Goal: Task Accomplishment & Management: Manage account settings

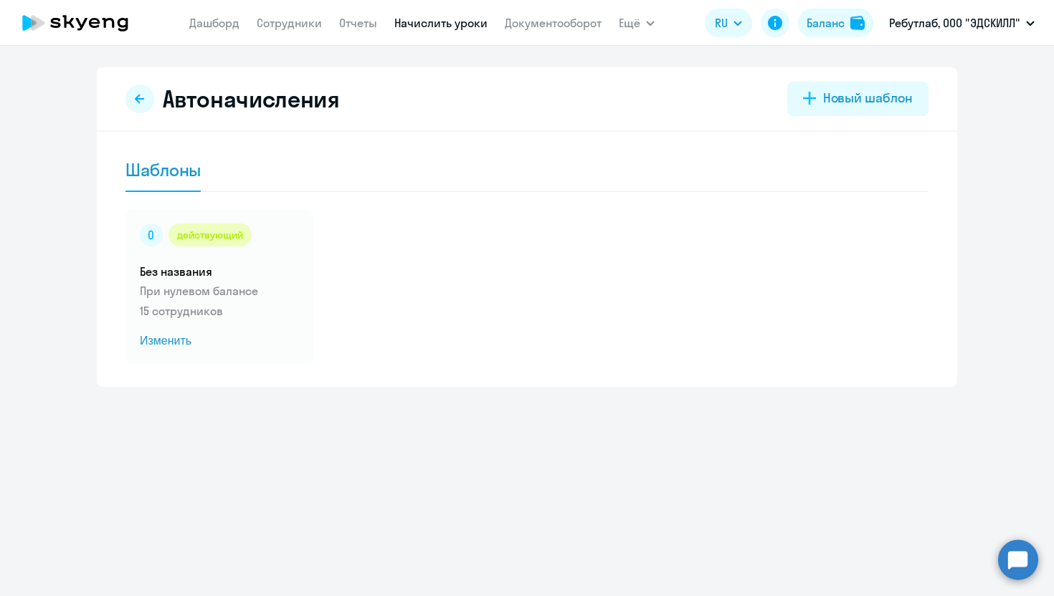
click at [981, 175] on ng-component "Автоначисления Новый шаблон Шаблоны действующий Без названия При нулевом баланс…" at bounding box center [527, 227] width 1054 height 320
click at [353, 24] on link "Отчеты" at bounding box center [358, 23] width 38 height 14
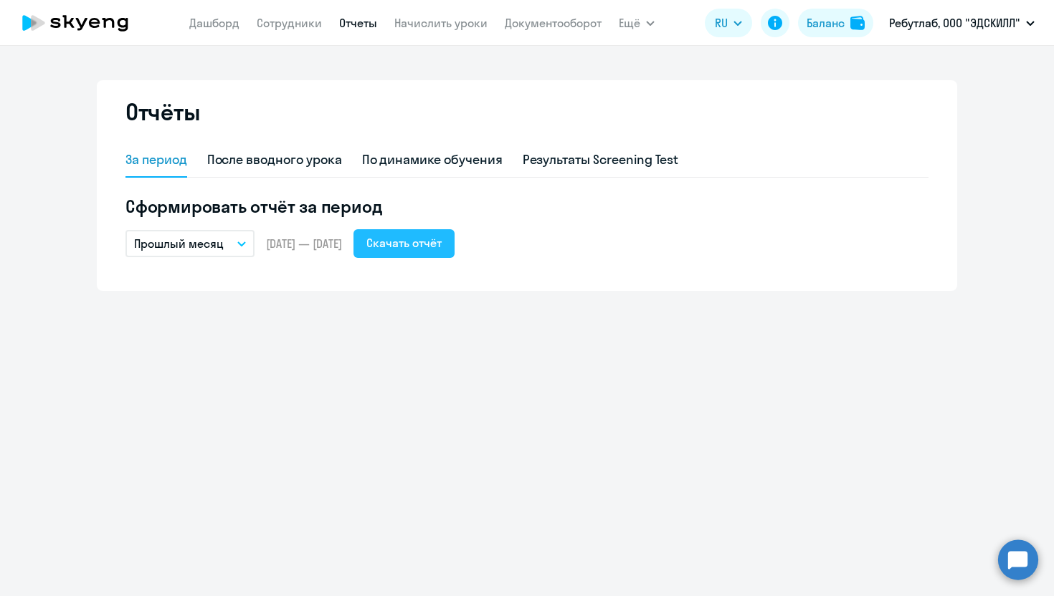
click at [442, 246] on div "Скачать отчёт" at bounding box center [403, 242] width 75 height 17
click at [212, 28] on link "Дашборд" at bounding box center [214, 23] width 50 height 14
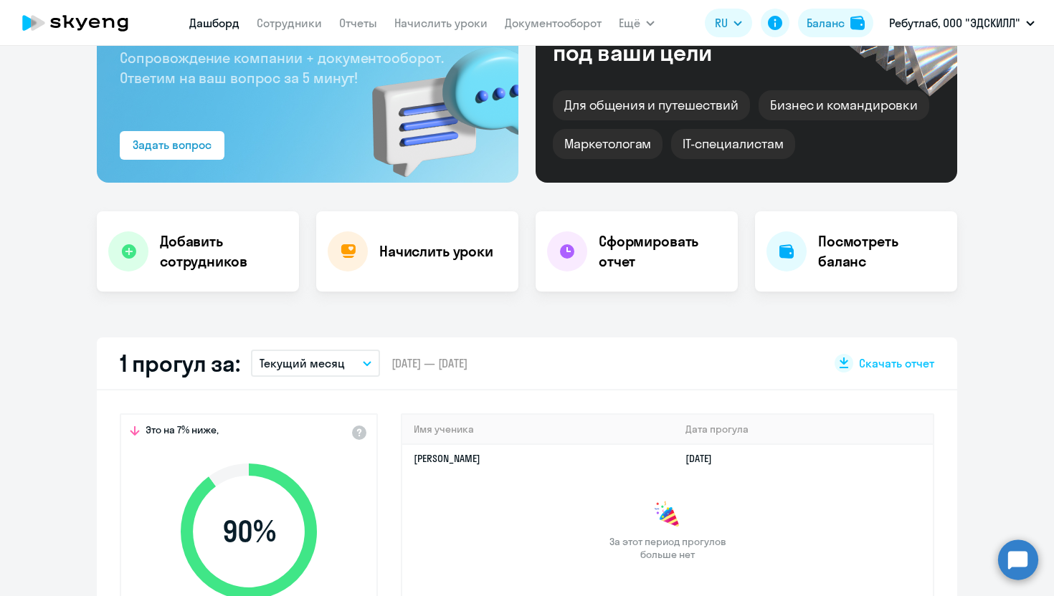
select select "30"
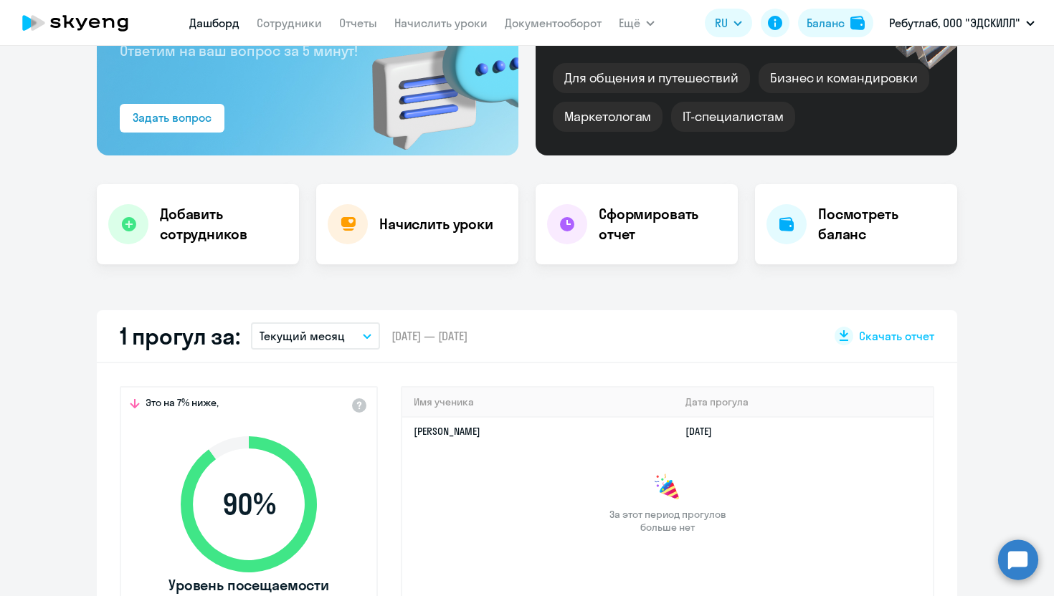
click at [348, 335] on button "Текущий месяц" at bounding box center [315, 336] width 129 height 27
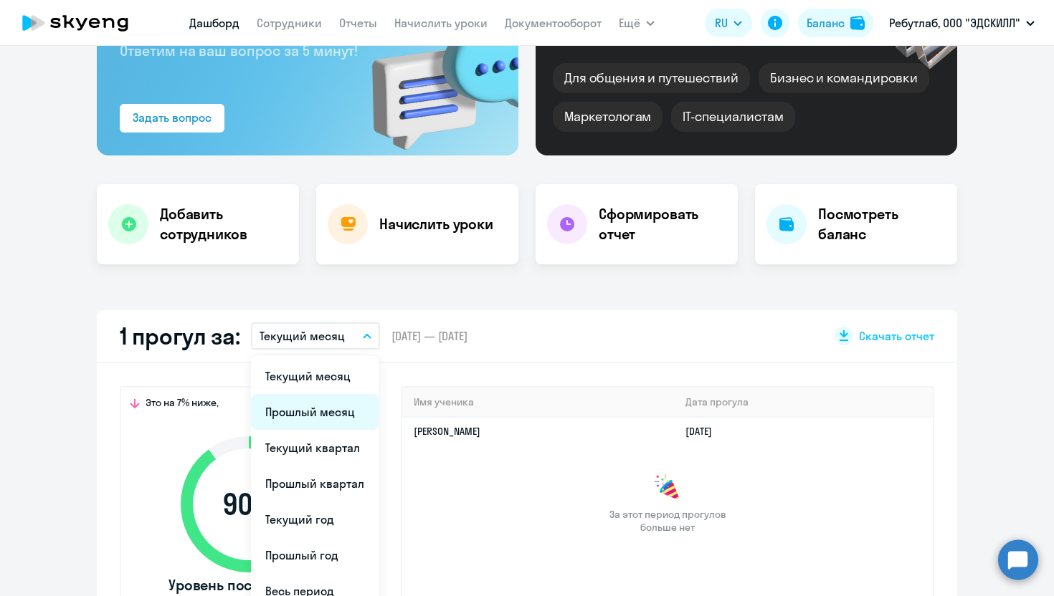
click at [307, 413] on li "Прошлый месяц" at bounding box center [315, 412] width 128 height 36
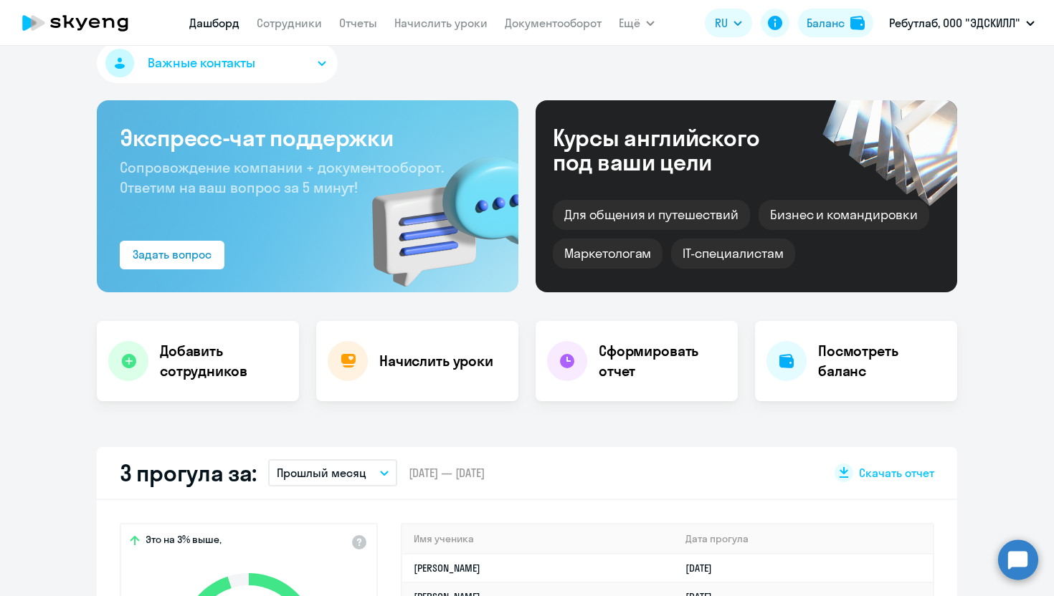
scroll to position [0, 0]
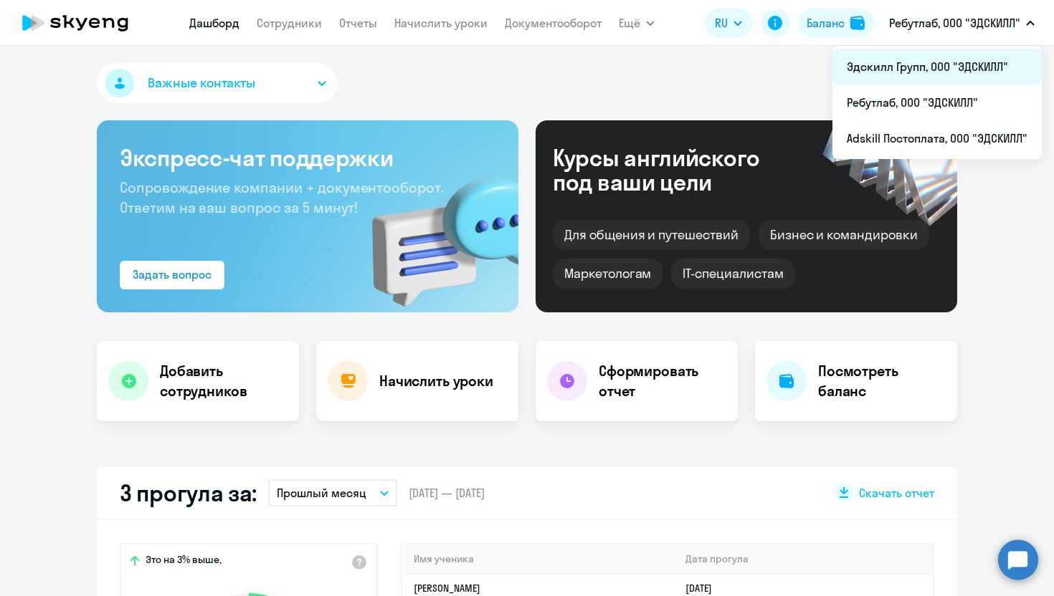
click at [938, 65] on li "Эдскилл Групп, ООО "ЭДСКИЛЛ"" at bounding box center [936, 67] width 209 height 36
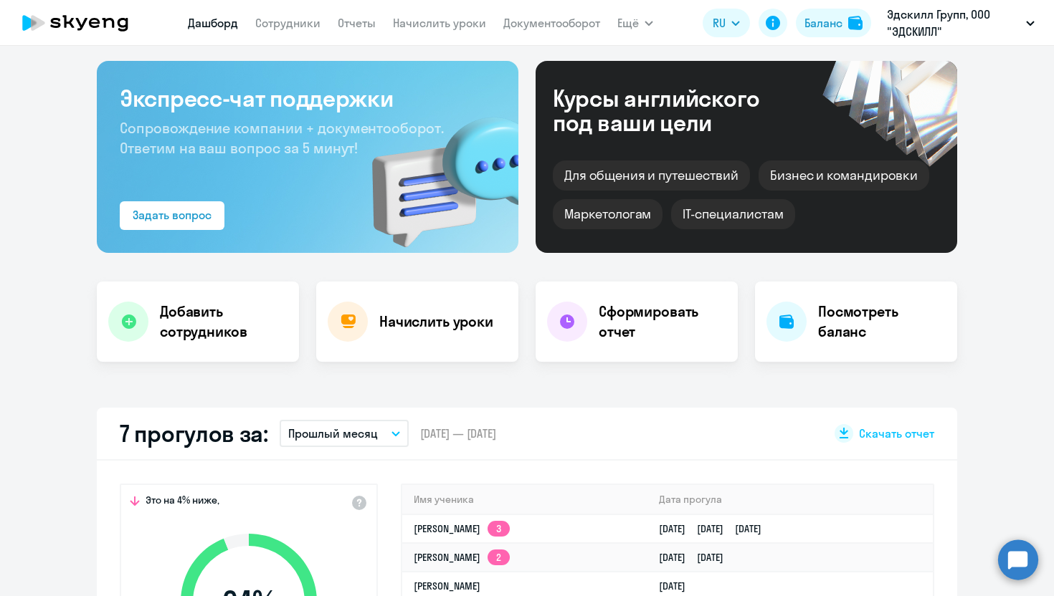
scroll to position [204, 0]
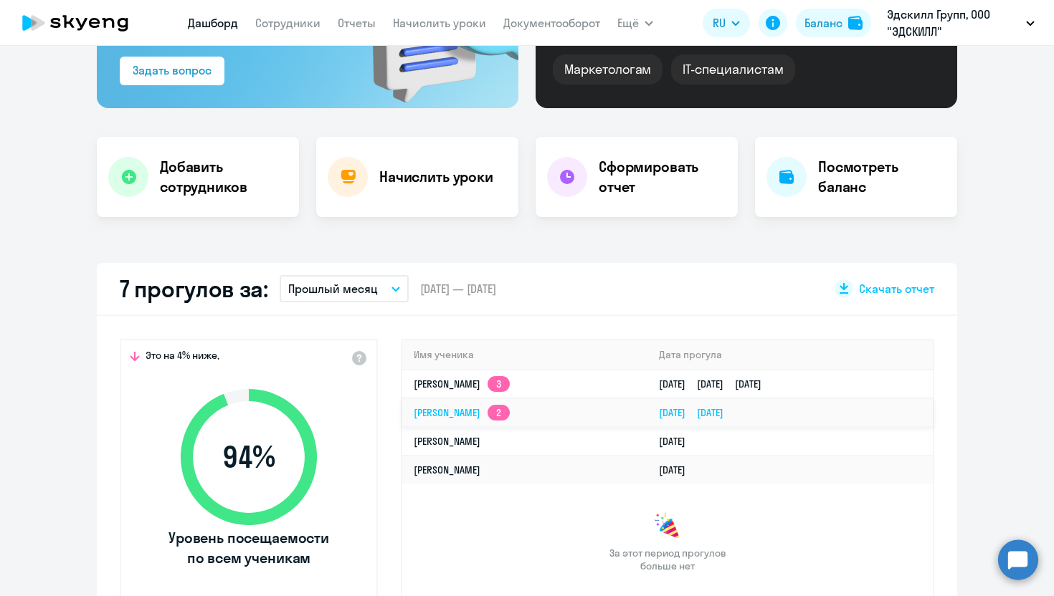
select select "30"
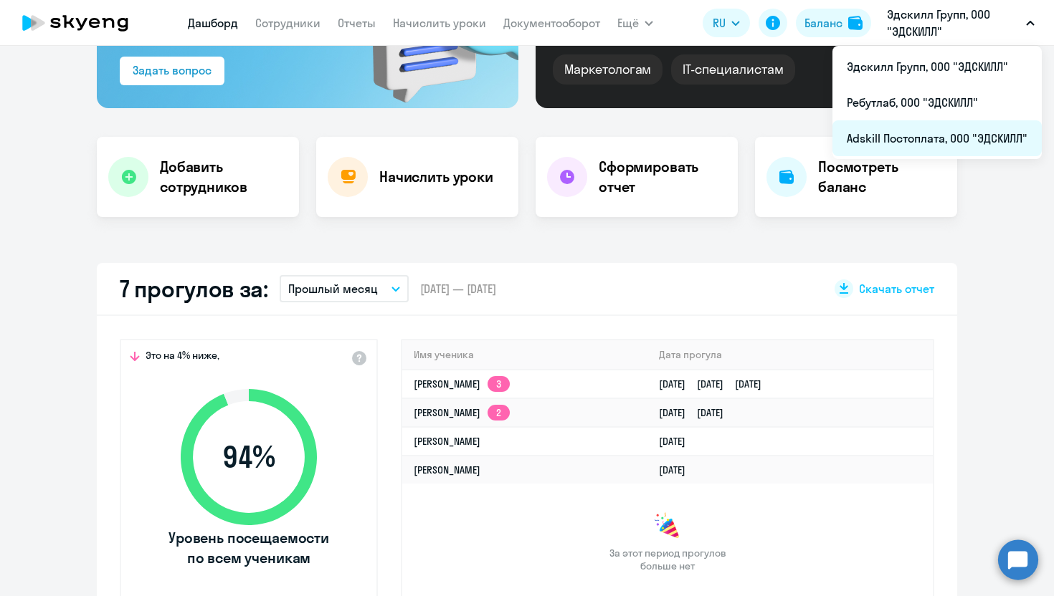
click at [920, 138] on li "Adskill Постоплата, ООО "ЭДСКИЛЛ"" at bounding box center [936, 138] width 209 height 36
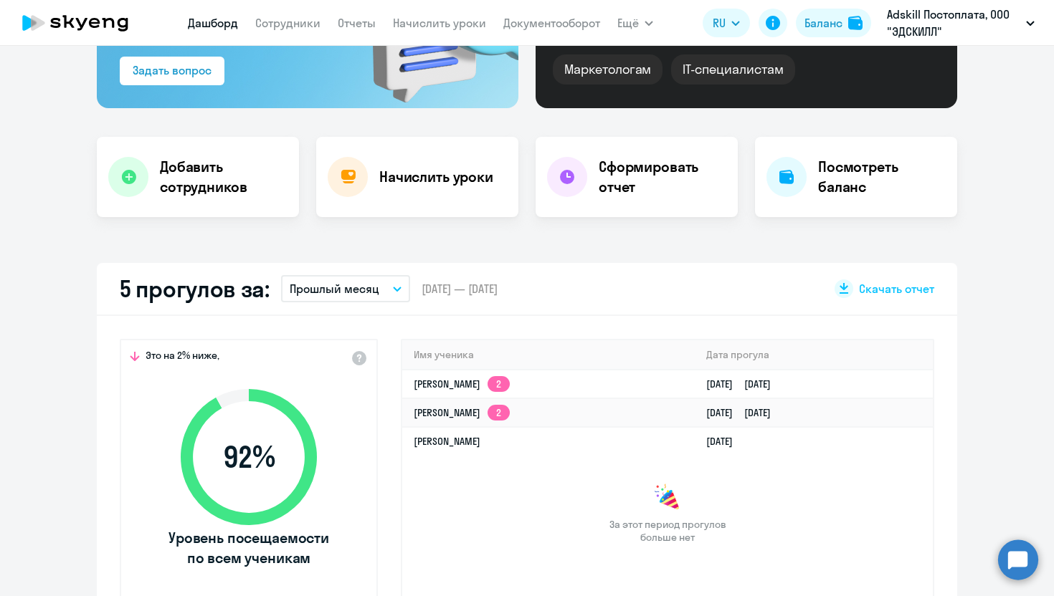
select select "30"
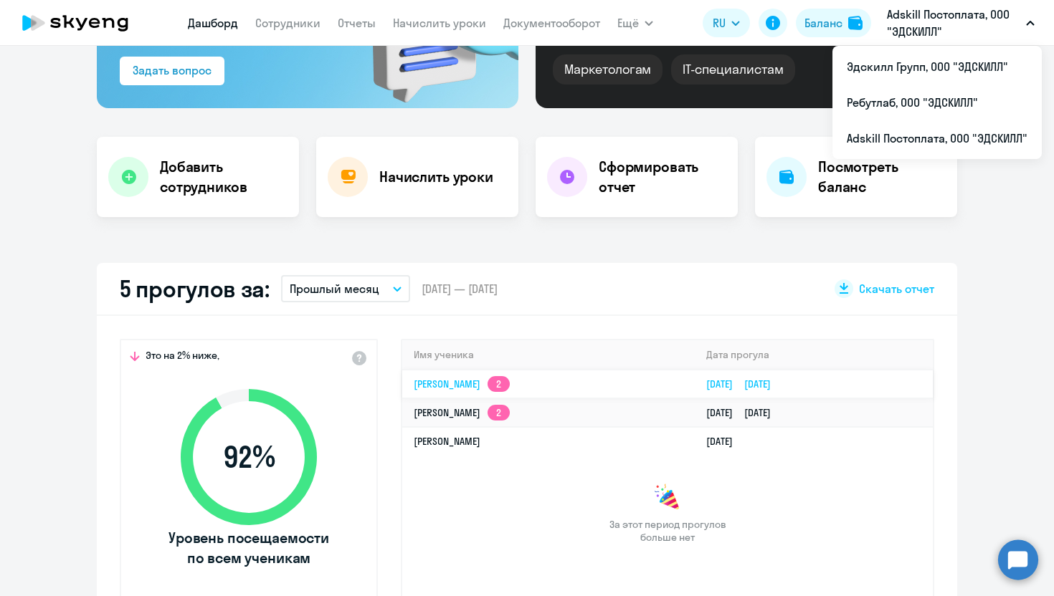
click at [449, 391] on td "[PERSON_NAME] 2" at bounding box center [548, 384] width 292 height 29
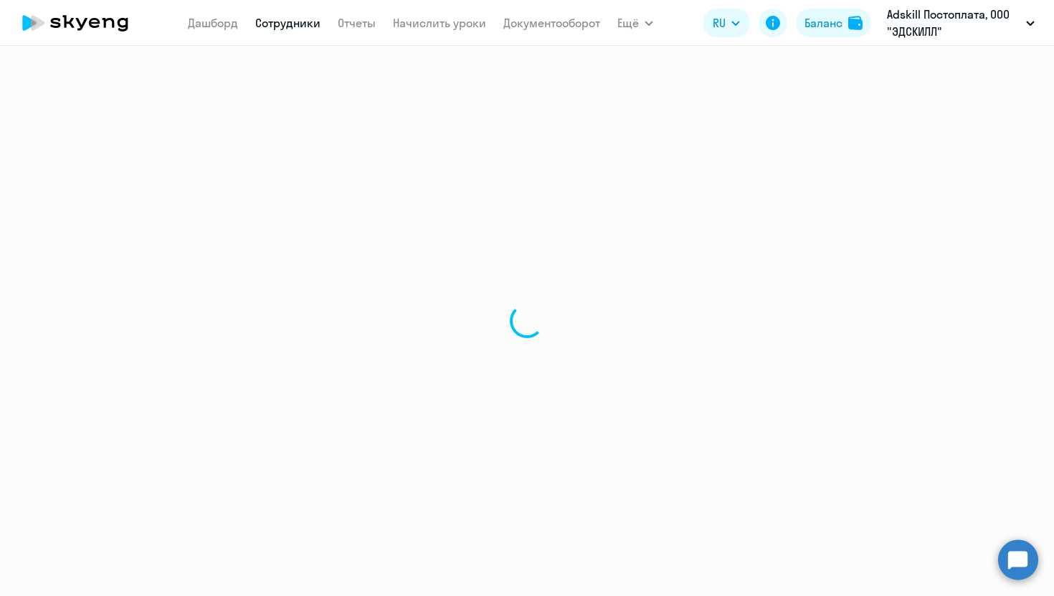
select select "english"
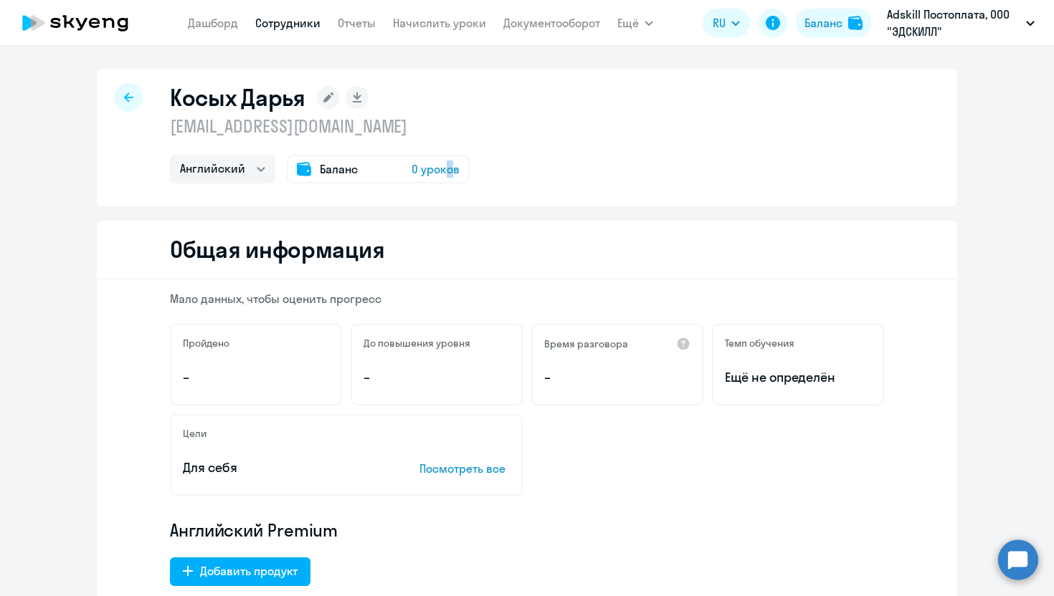
click at [448, 168] on span "0 уроков" at bounding box center [435, 169] width 48 height 17
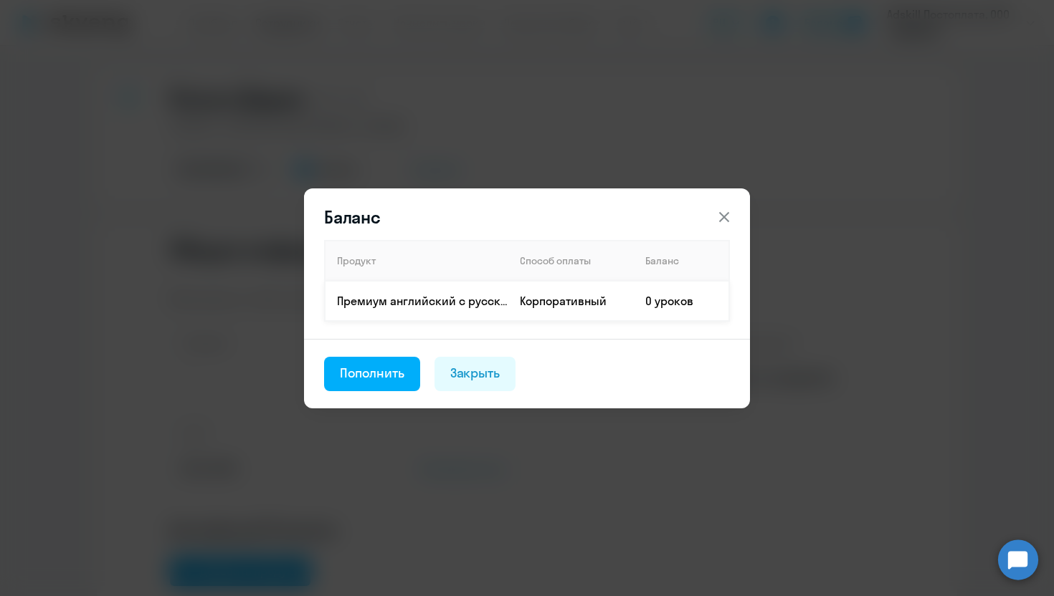
click at [688, 302] on td "0 уроков" at bounding box center [681, 301] width 95 height 40
click at [394, 375] on div "Пополнить" at bounding box center [372, 373] width 65 height 19
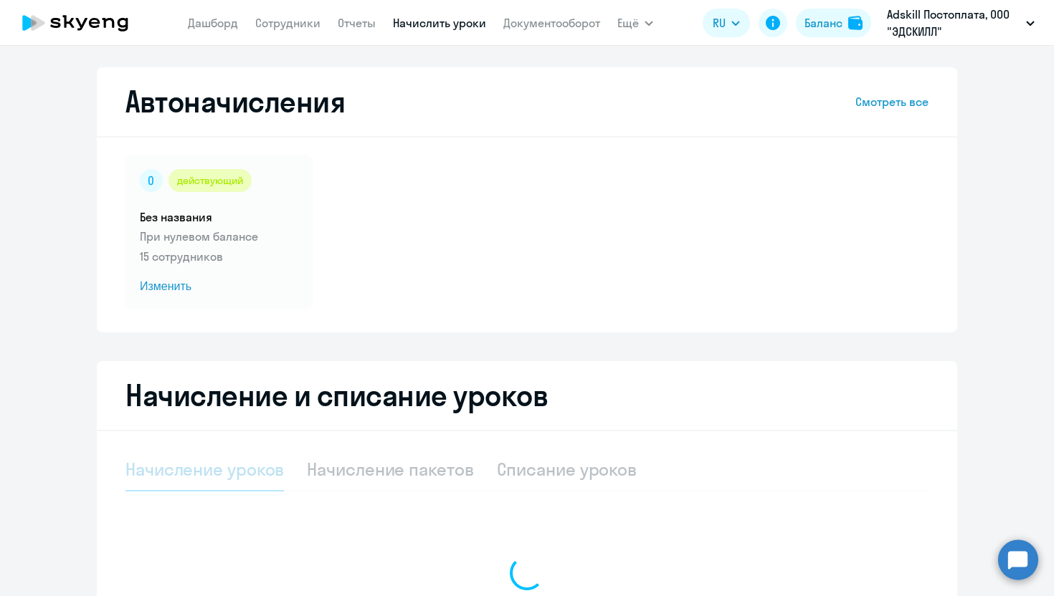
select select "10"
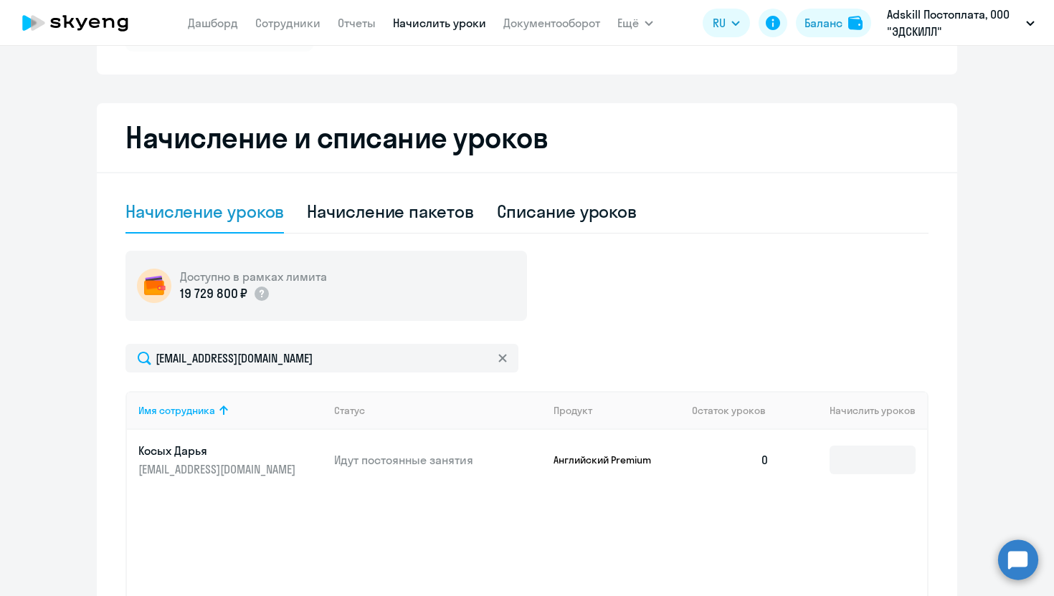
scroll to position [360, 0]
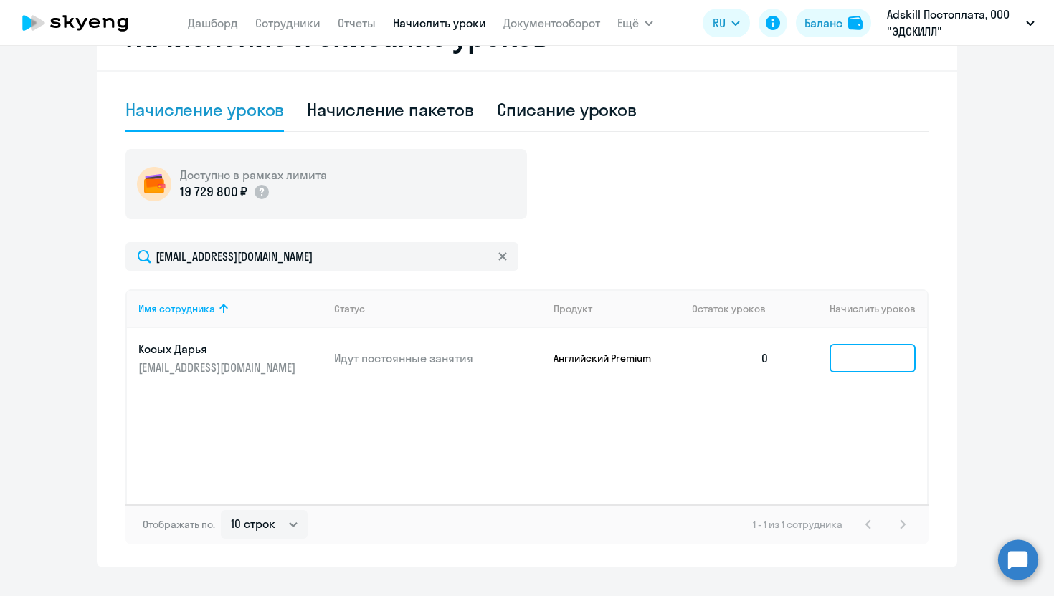
click at [844, 364] on input at bounding box center [872, 358] width 86 height 29
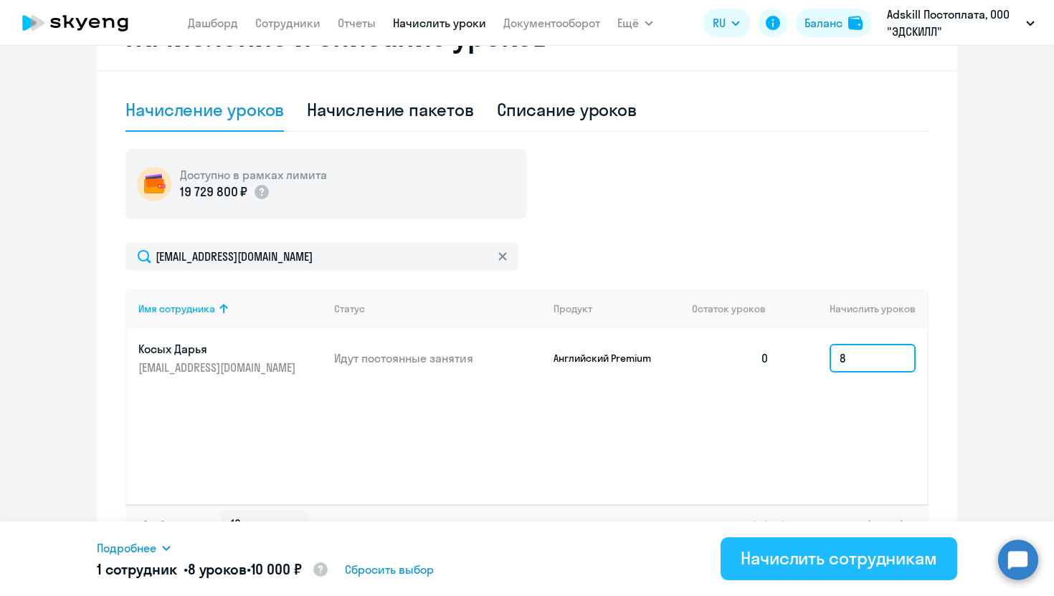
type input "8"
click at [793, 553] on div "Начислить сотрудникам" at bounding box center [838, 558] width 196 height 23
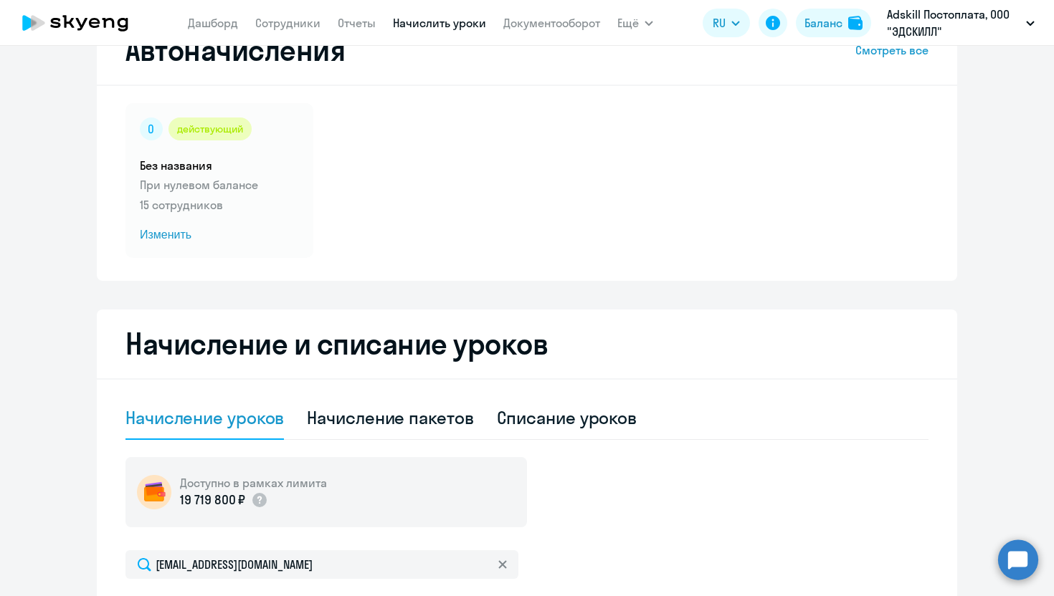
scroll to position [0, 0]
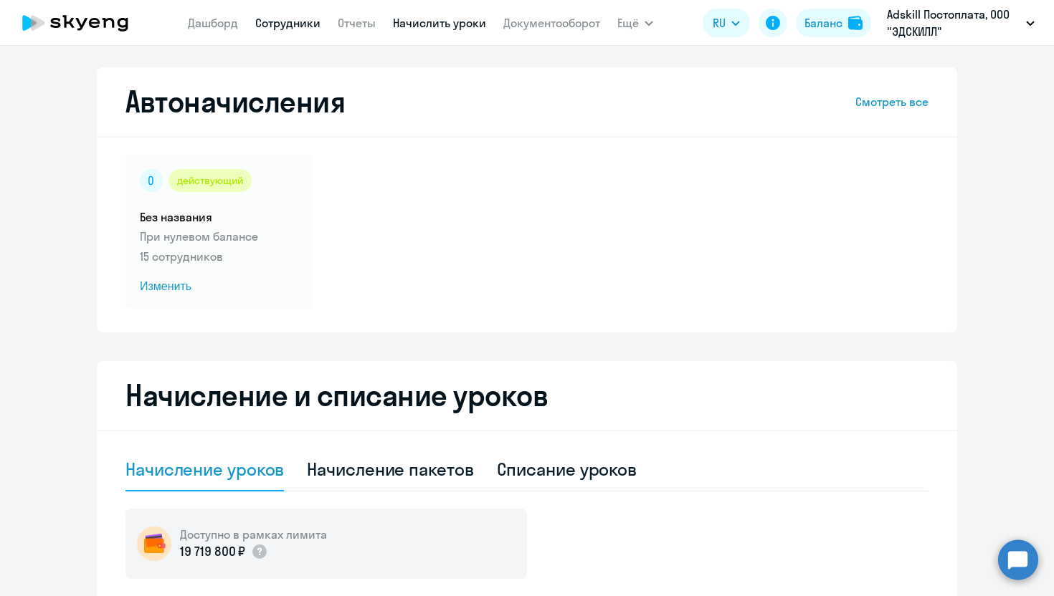
click at [297, 25] on link "Сотрудники" at bounding box center [287, 23] width 65 height 14
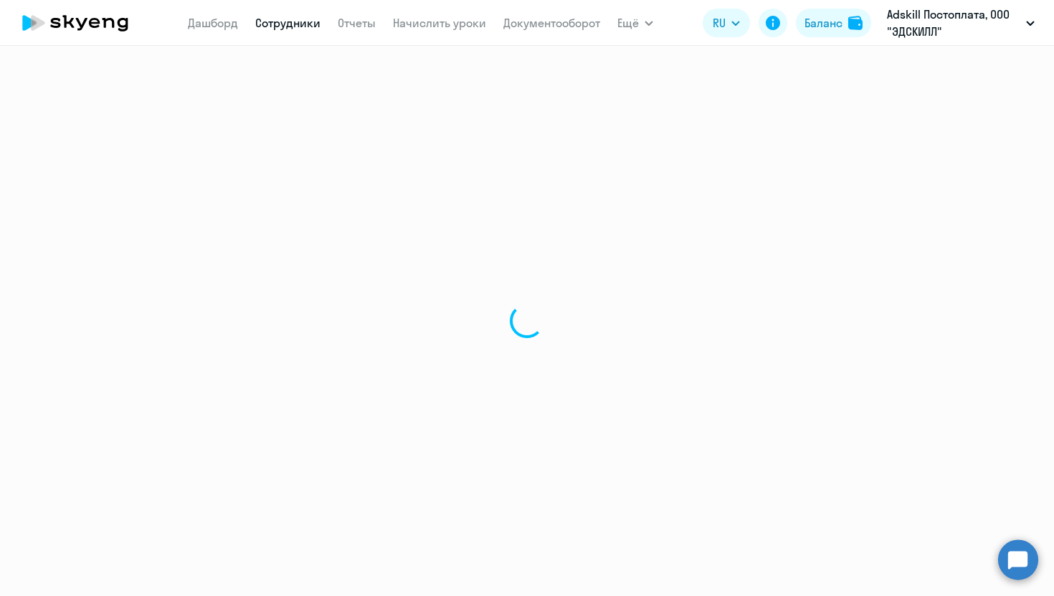
select select "30"
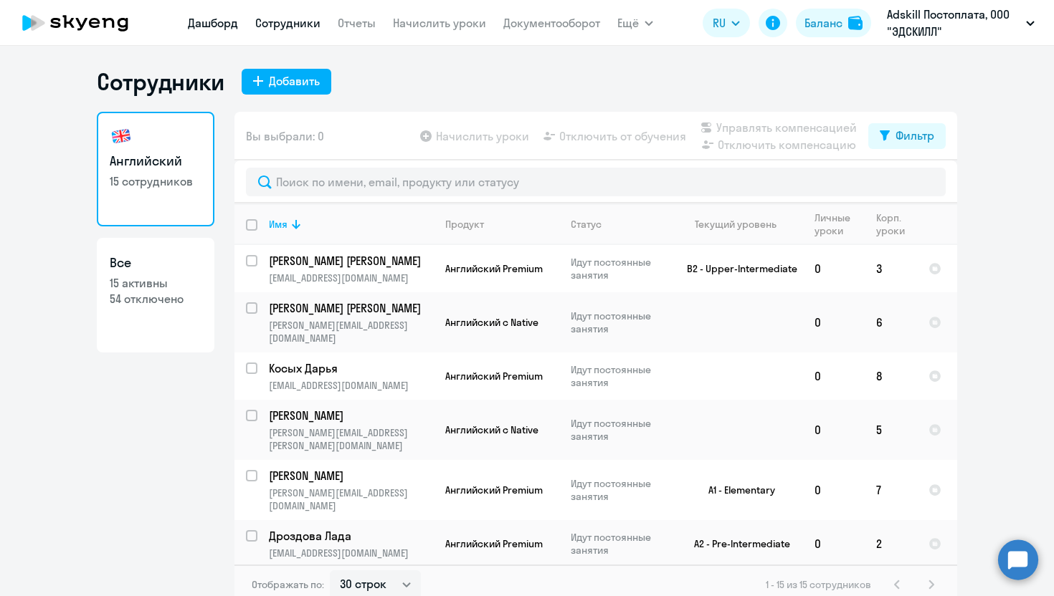
click at [230, 24] on link "Дашборд" at bounding box center [213, 23] width 50 height 14
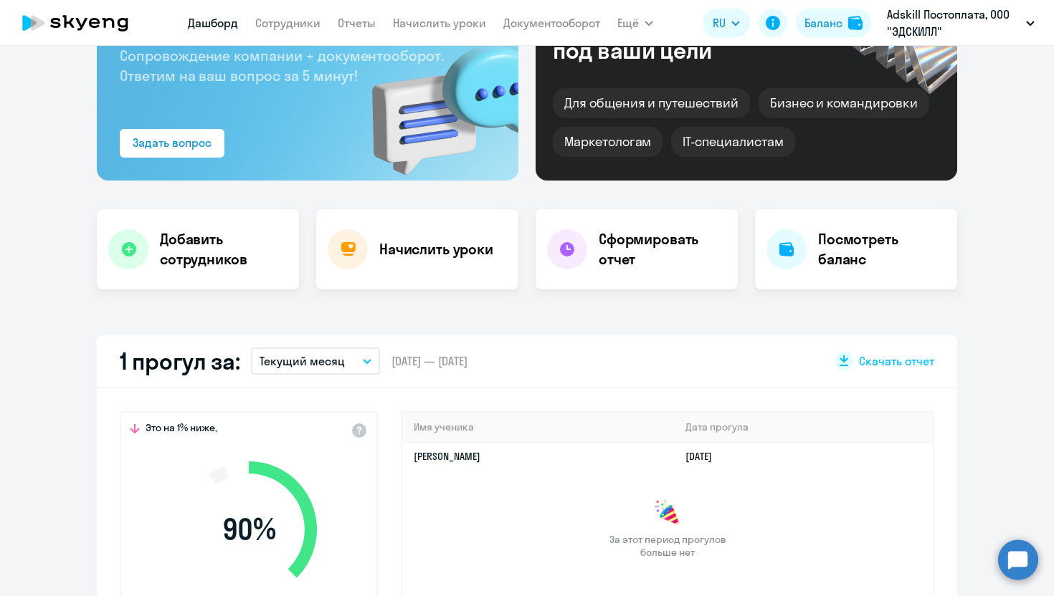
scroll to position [157, 0]
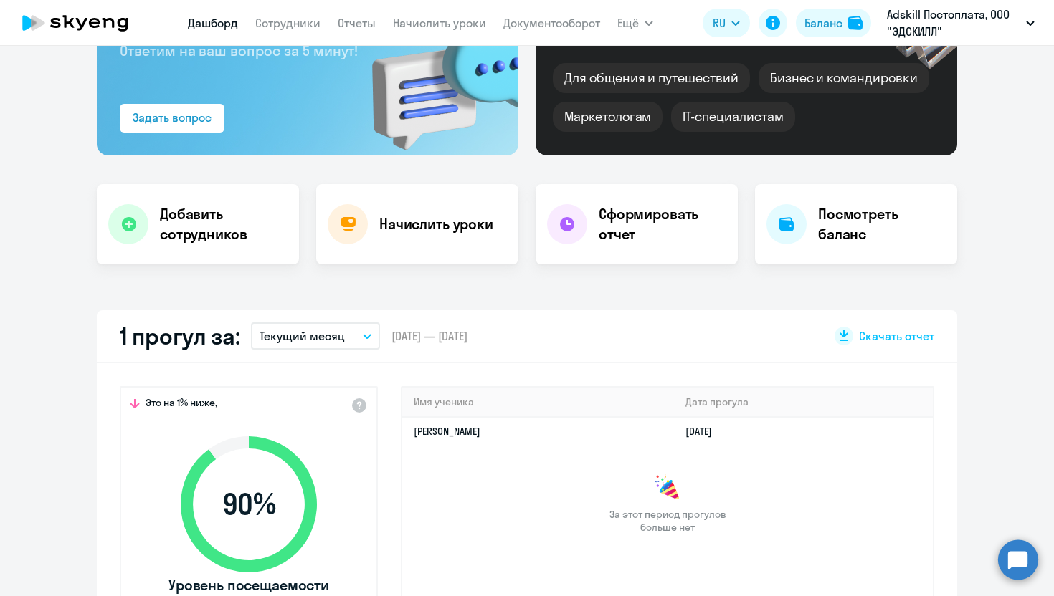
click at [342, 339] on p "Текущий месяц" at bounding box center [301, 336] width 85 height 17
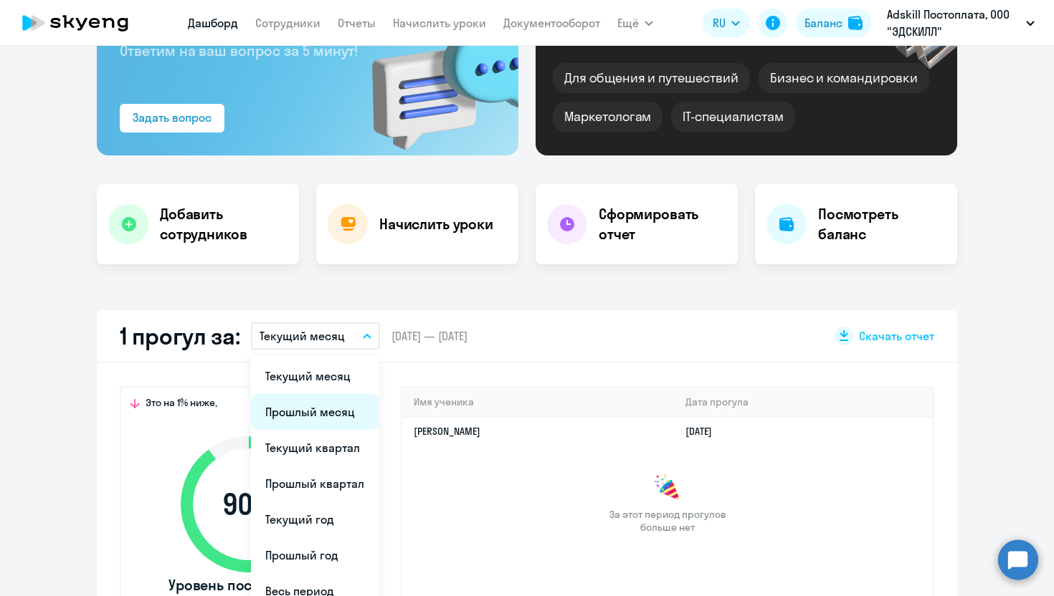
click at [331, 405] on li "Прошлый месяц" at bounding box center [315, 412] width 128 height 36
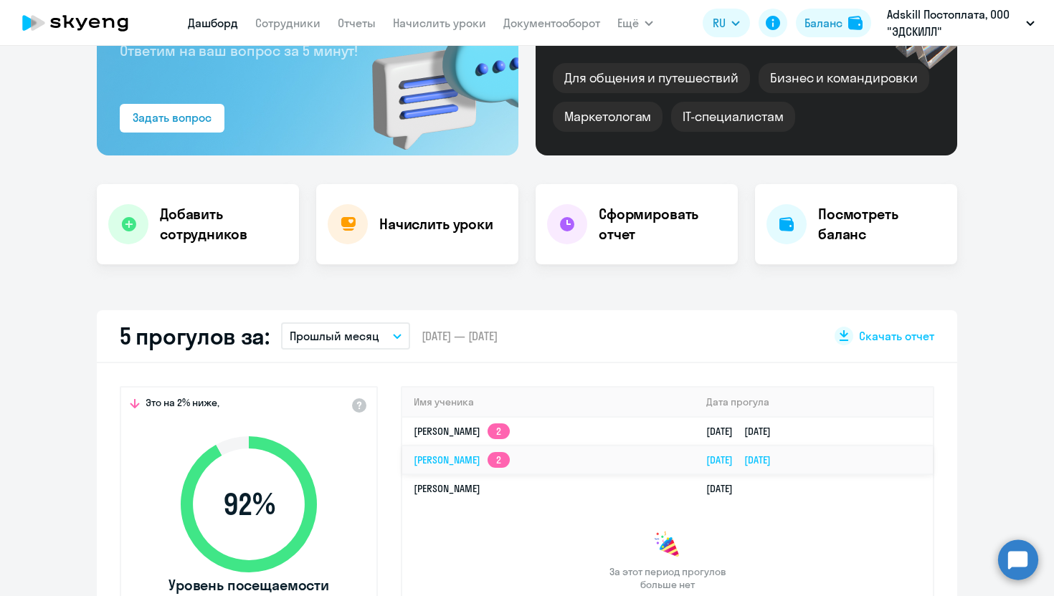
click at [521, 472] on td "[PERSON_NAME] 2" at bounding box center [548, 460] width 292 height 29
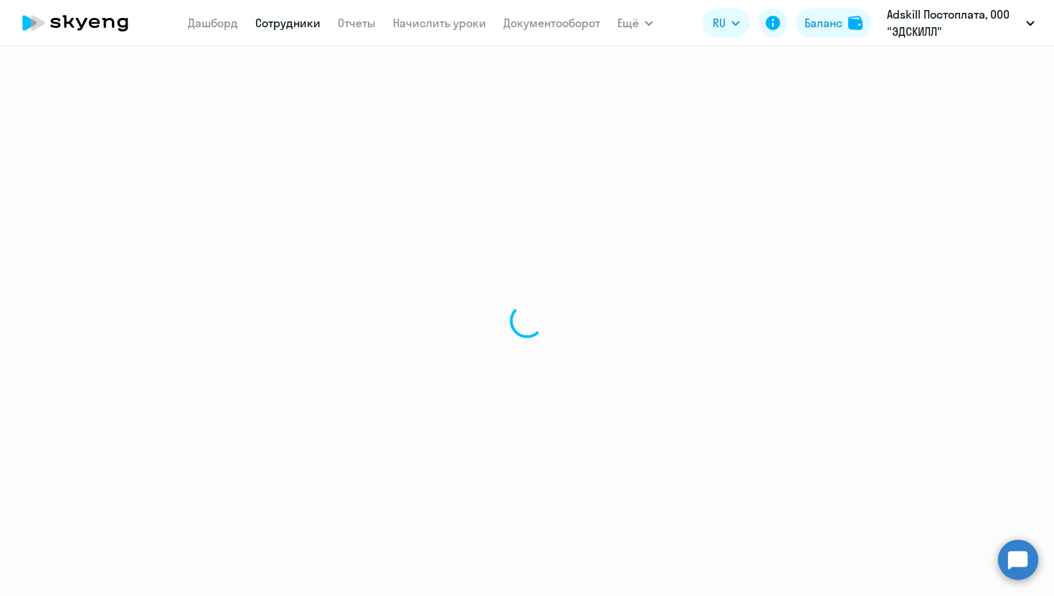
select select "english"
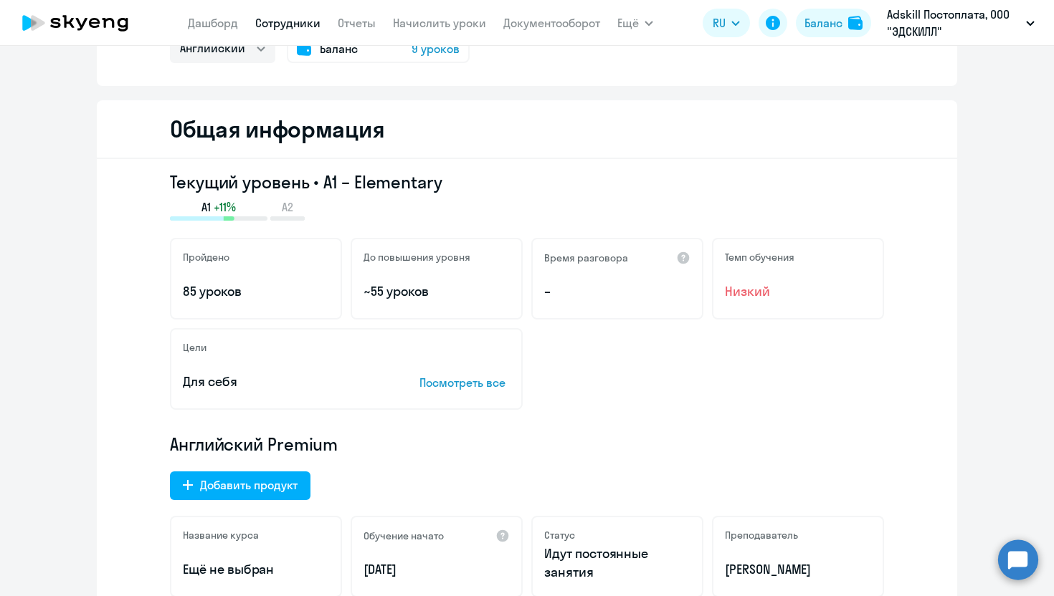
scroll to position [257, 0]
